Goal: Check status

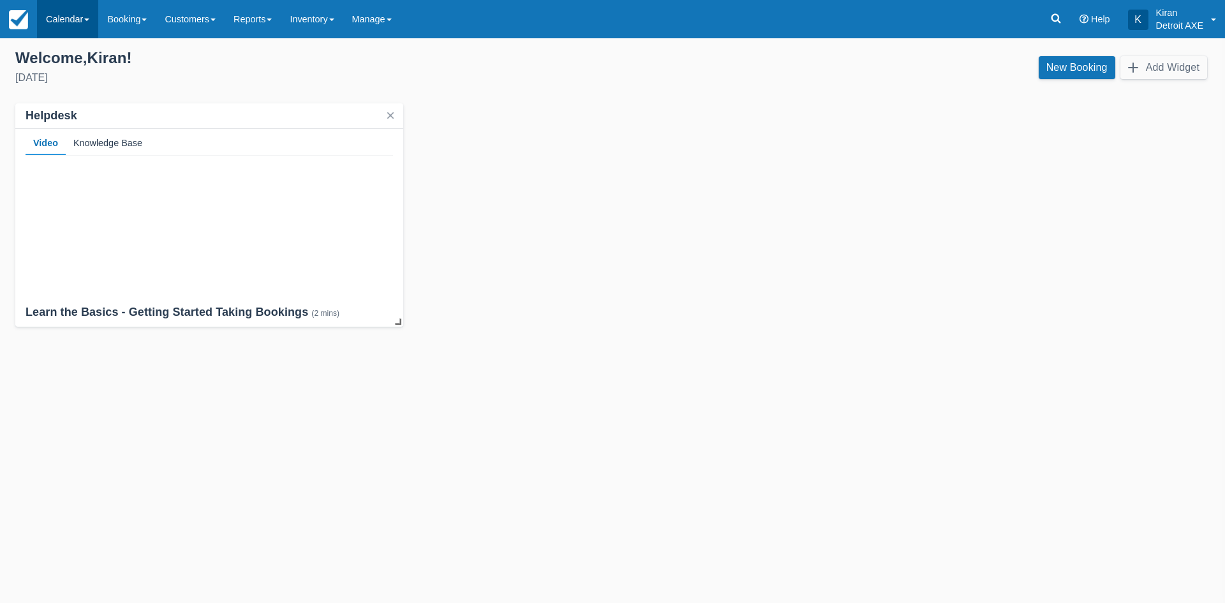
click at [70, 12] on link "Calendar" at bounding box center [67, 19] width 61 height 38
click at [249, 74] on div "[DATE]" at bounding box center [308, 77] width 587 height 15
click at [59, 24] on link "Calendar" at bounding box center [67, 19] width 61 height 38
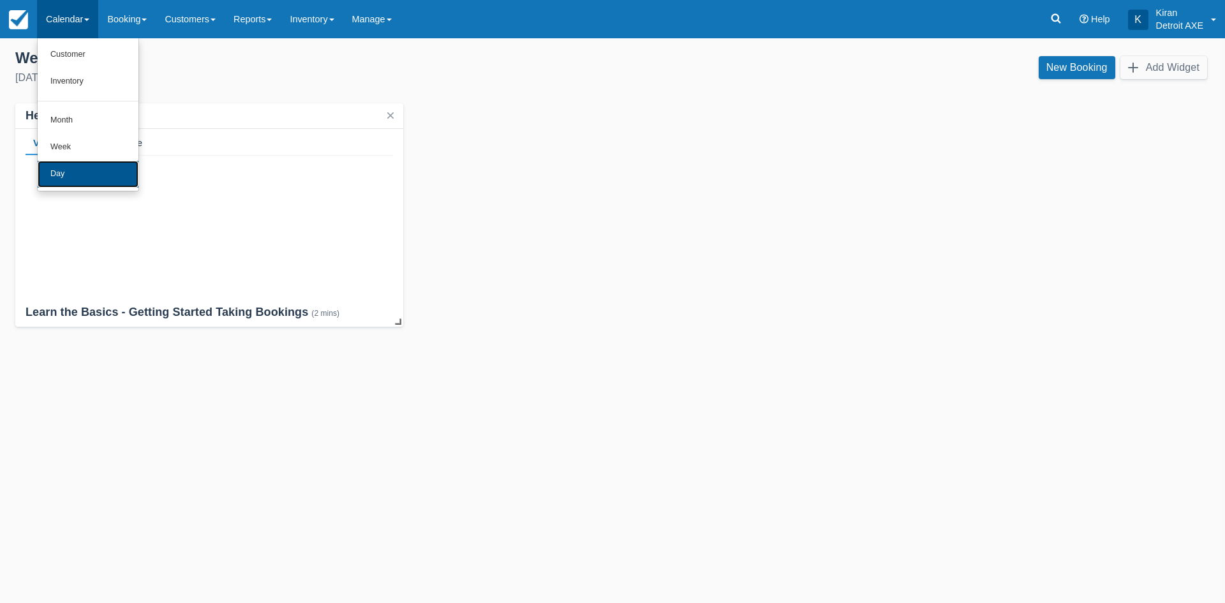
click at [61, 173] on link "Day" at bounding box center [88, 174] width 101 height 27
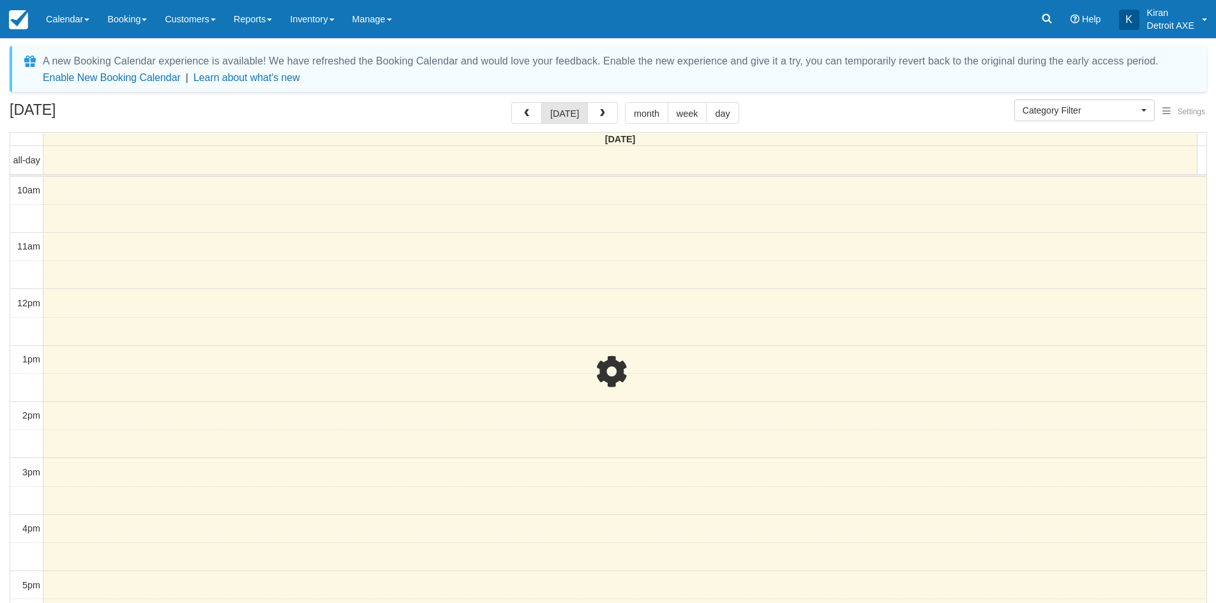
select select
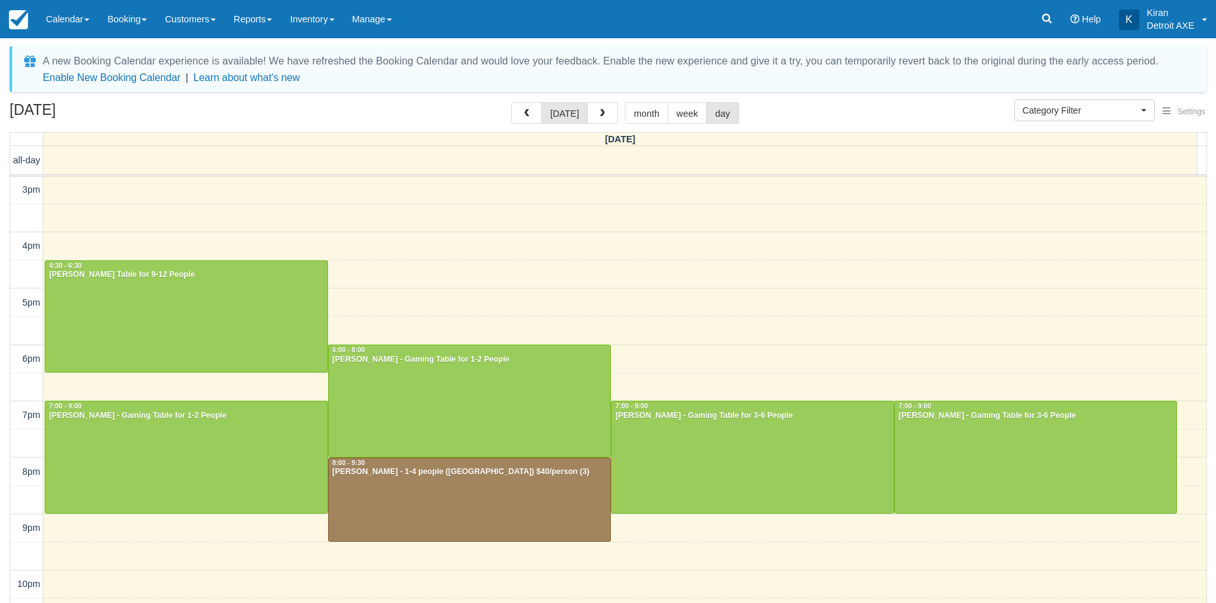
scroll to position [285, 0]
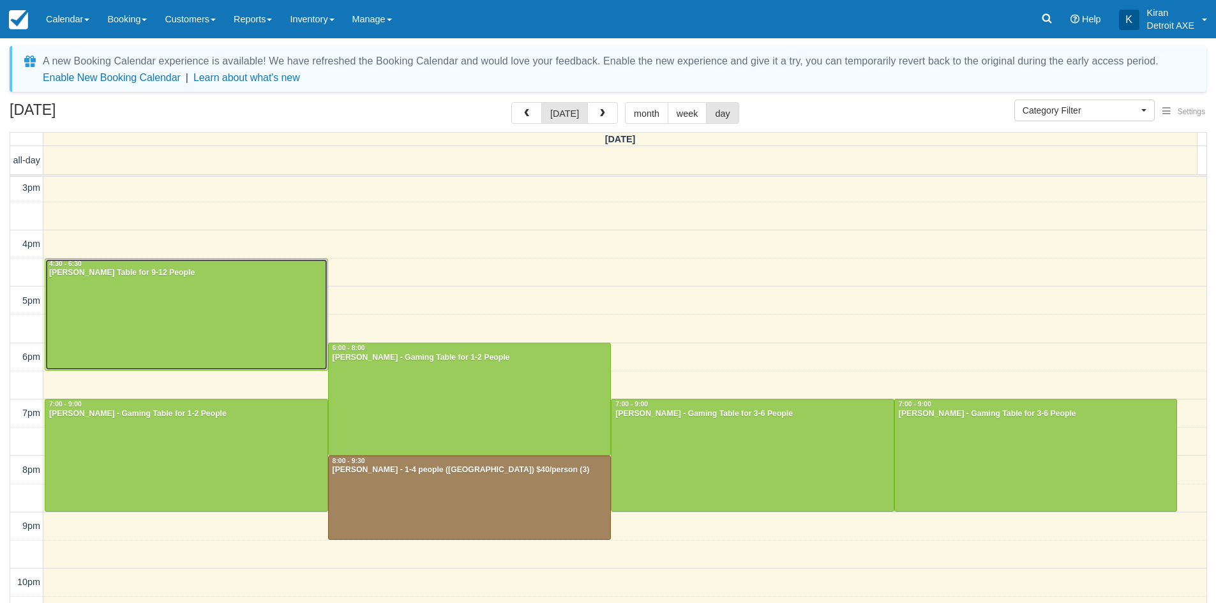
click at [281, 304] on div at bounding box center [186, 315] width 282 height 112
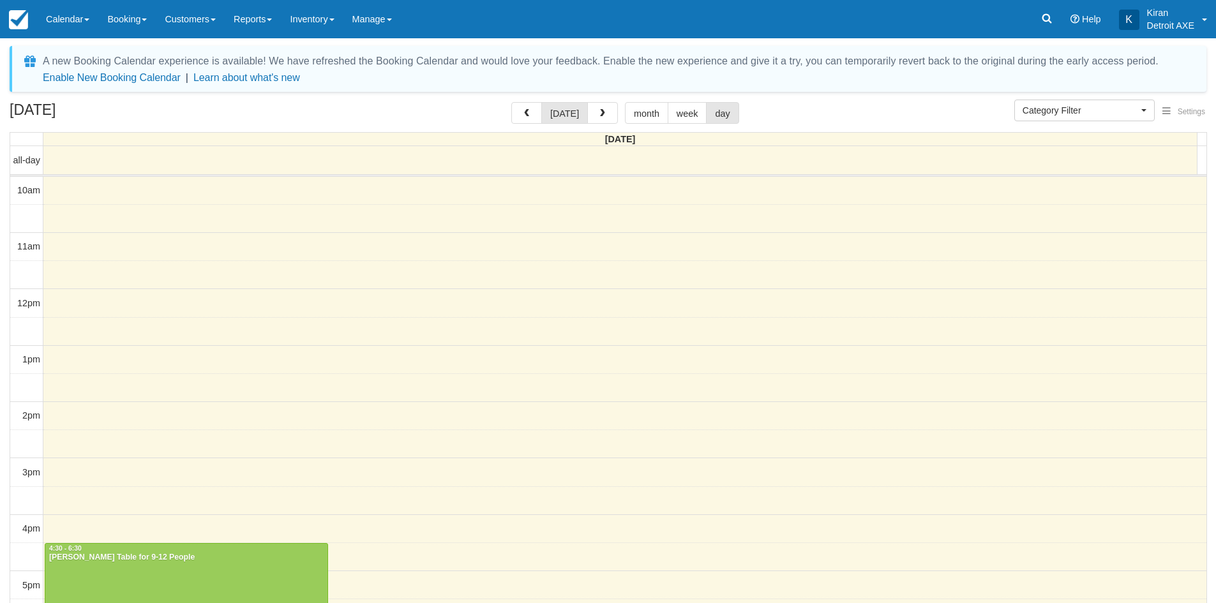
select select
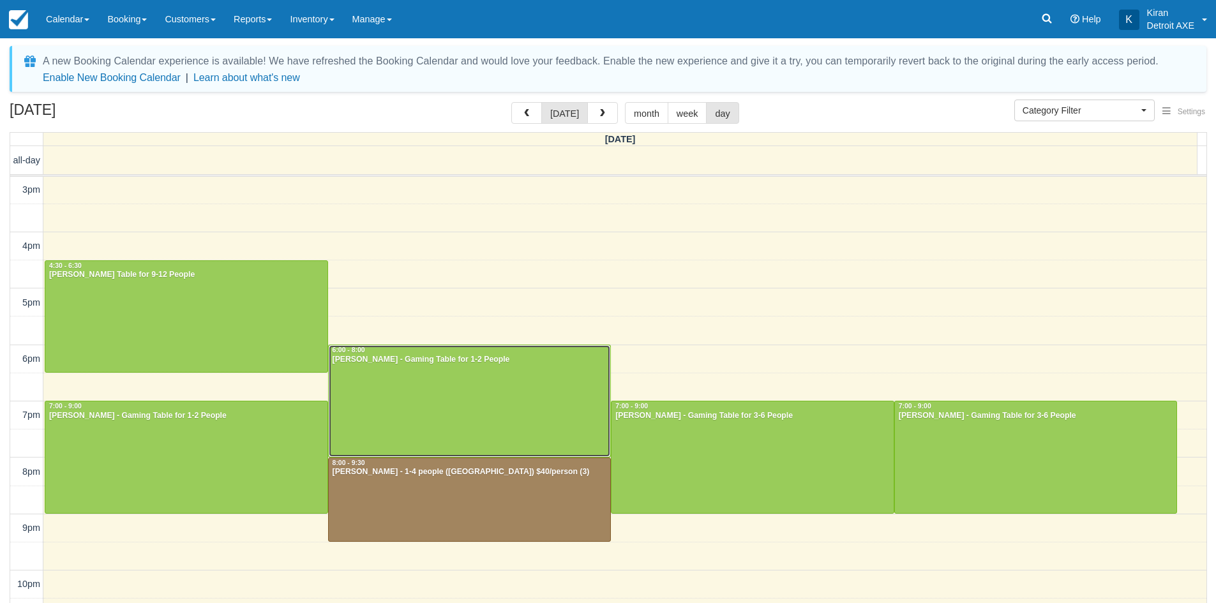
click at [366, 392] on div at bounding box center [470, 401] width 282 height 112
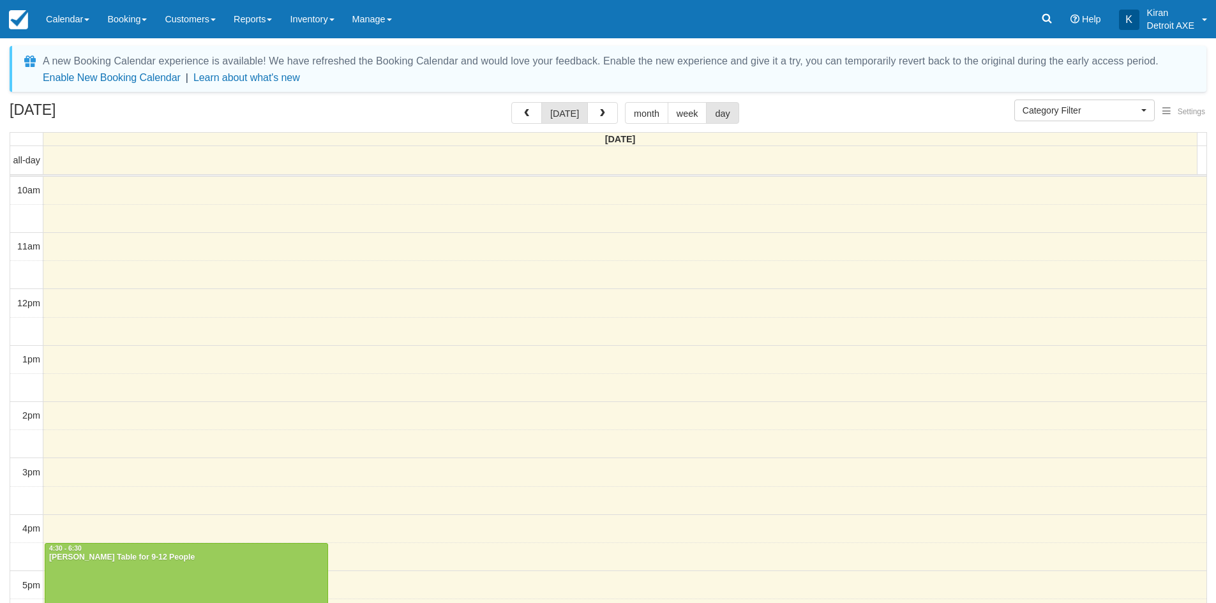
select select
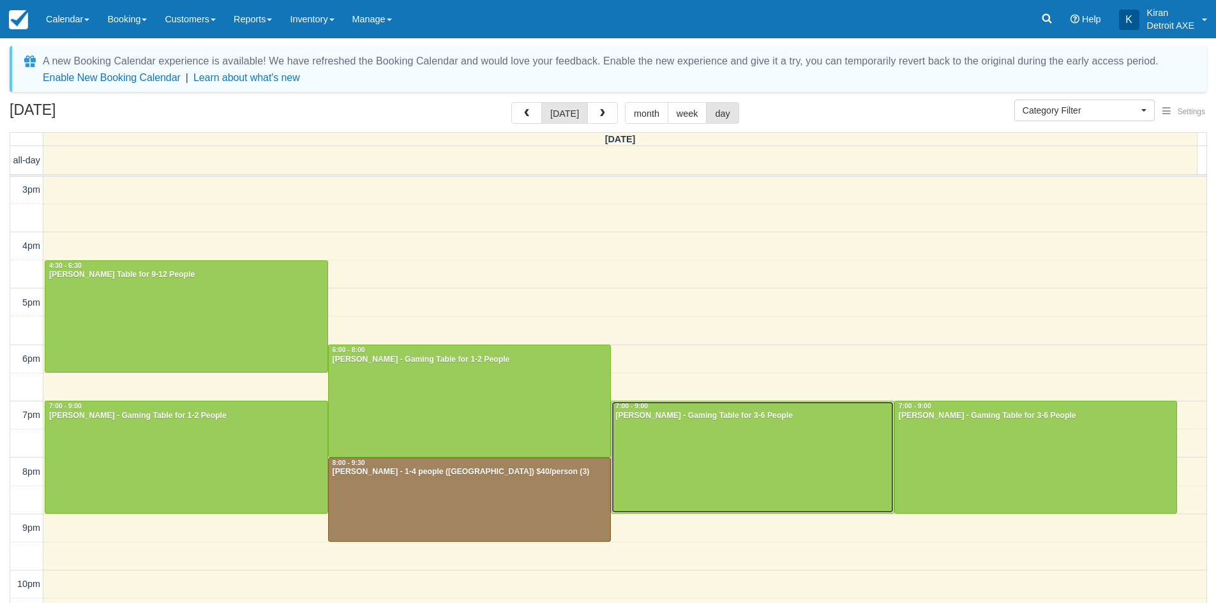
click at [784, 457] on div at bounding box center [752, 457] width 282 height 112
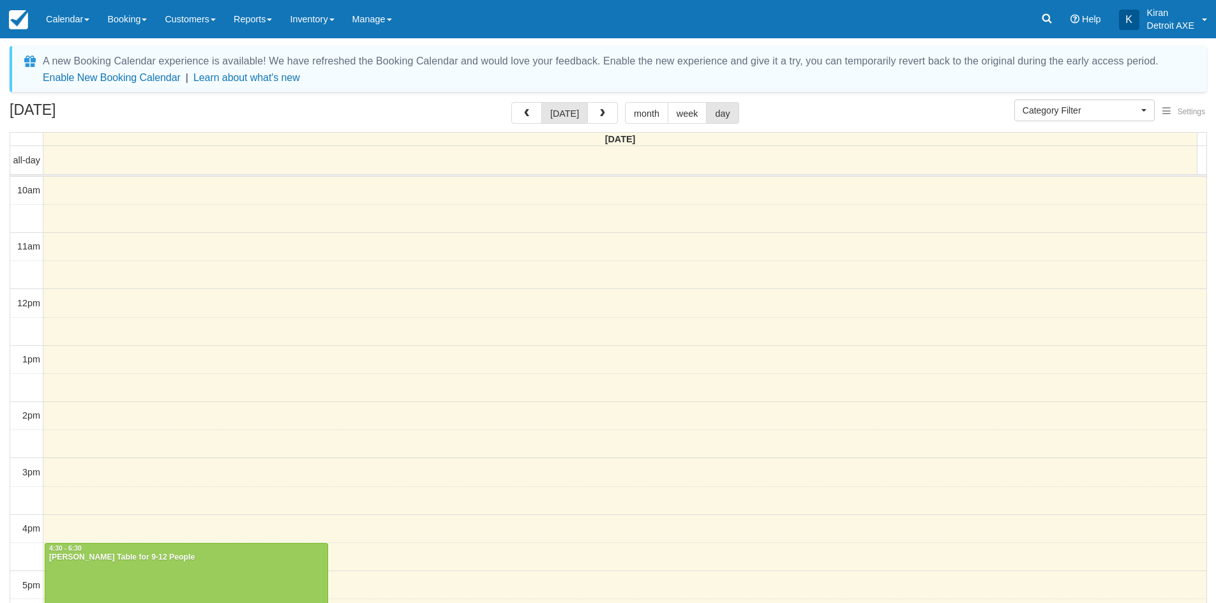
select select
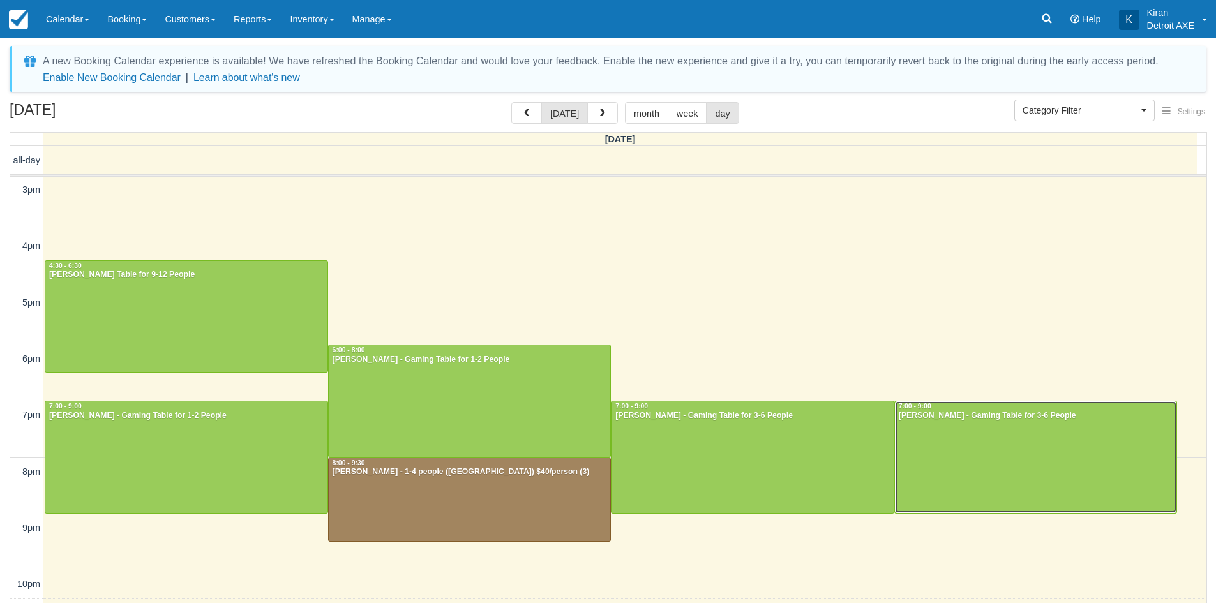
click at [1048, 482] on div at bounding box center [1036, 457] width 282 height 112
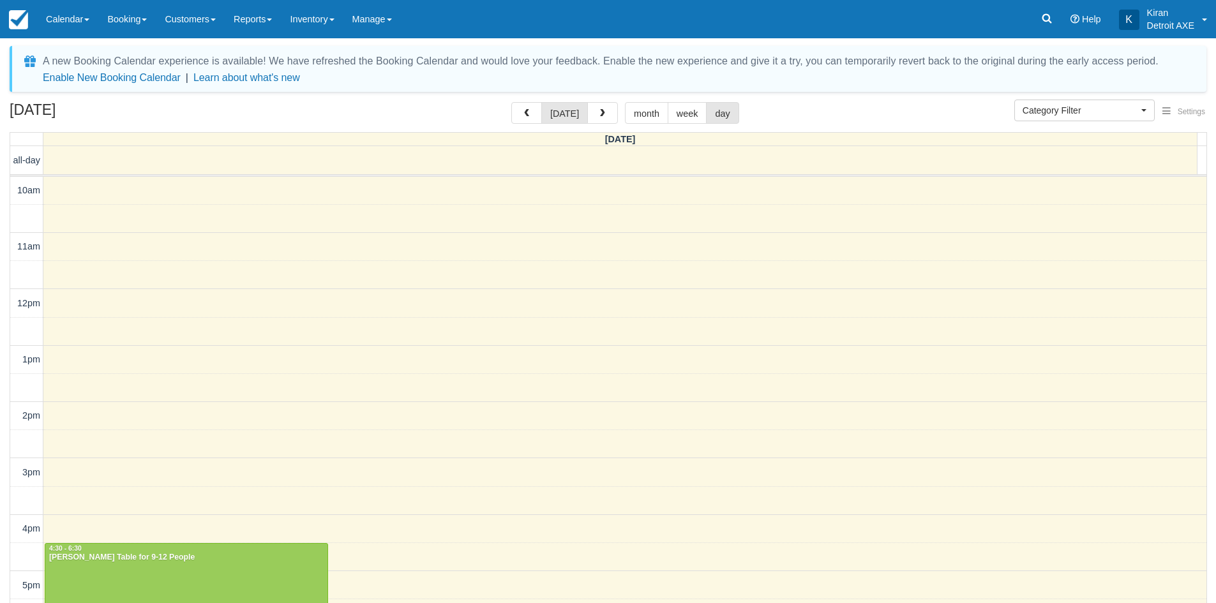
select select
